Goal: Find specific page/section: Find specific page/section

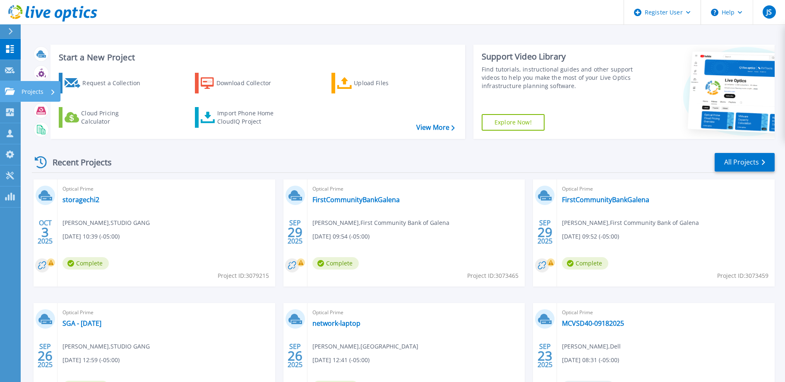
click at [19, 92] on link "Projects Projects" at bounding box center [10, 91] width 21 height 21
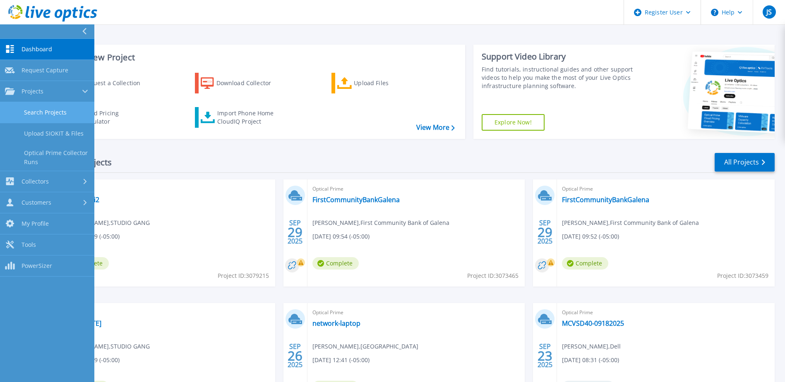
click at [51, 108] on link "Search Projects" at bounding box center [47, 112] width 94 height 21
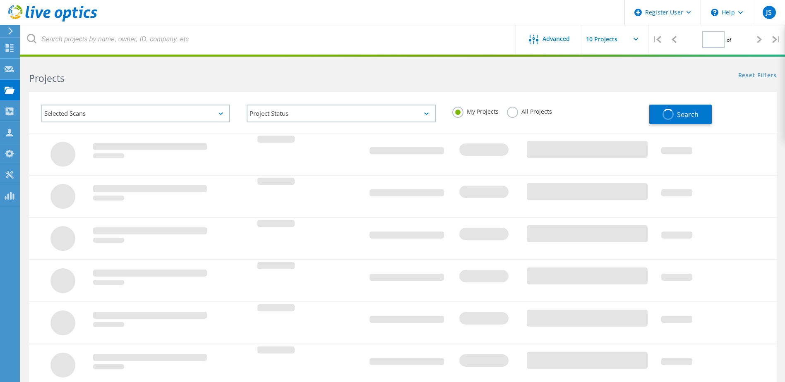
type input "1"
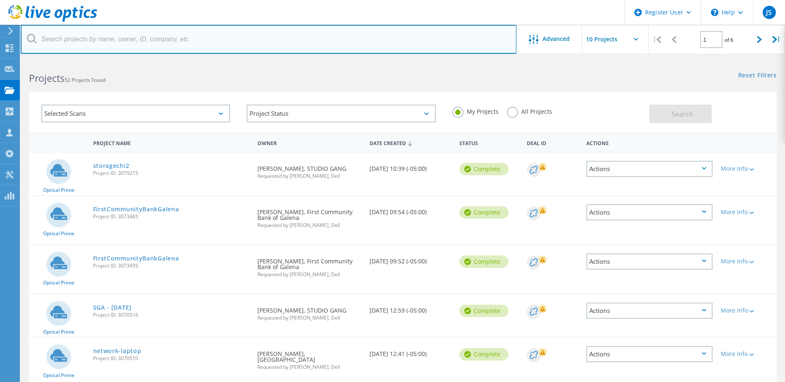
click at [132, 41] on input "text" at bounding box center [269, 39] width 496 height 29
paste input "[EMAIL_ADDRESS][DOMAIN_NAME]"
type input "[EMAIL_ADDRESS][DOMAIN_NAME]"
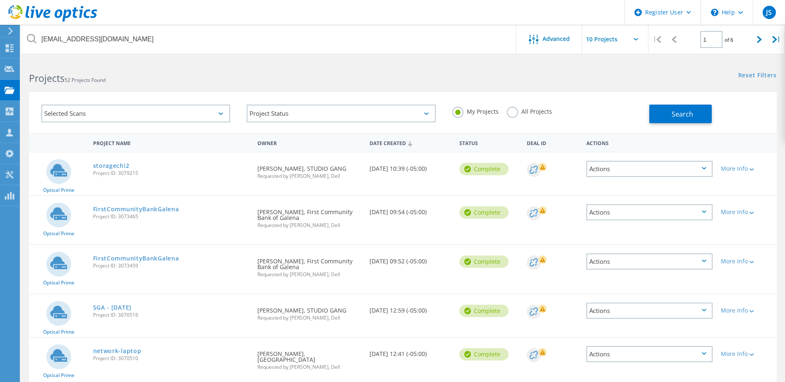
click at [525, 111] on label "All Projects" at bounding box center [529, 111] width 45 height 8
click at [0, 0] on input "All Projects" at bounding box center [0, 0] width 0 height 0
click at [692, 101] on div "Search" at bounding box center [710, 109] width 123 height 27
click at [677, 111] on span "Search" at bounding box center [683, 114] width 22 height 9
